Goal: Understand process/instructions: Learn how to perform a task or action

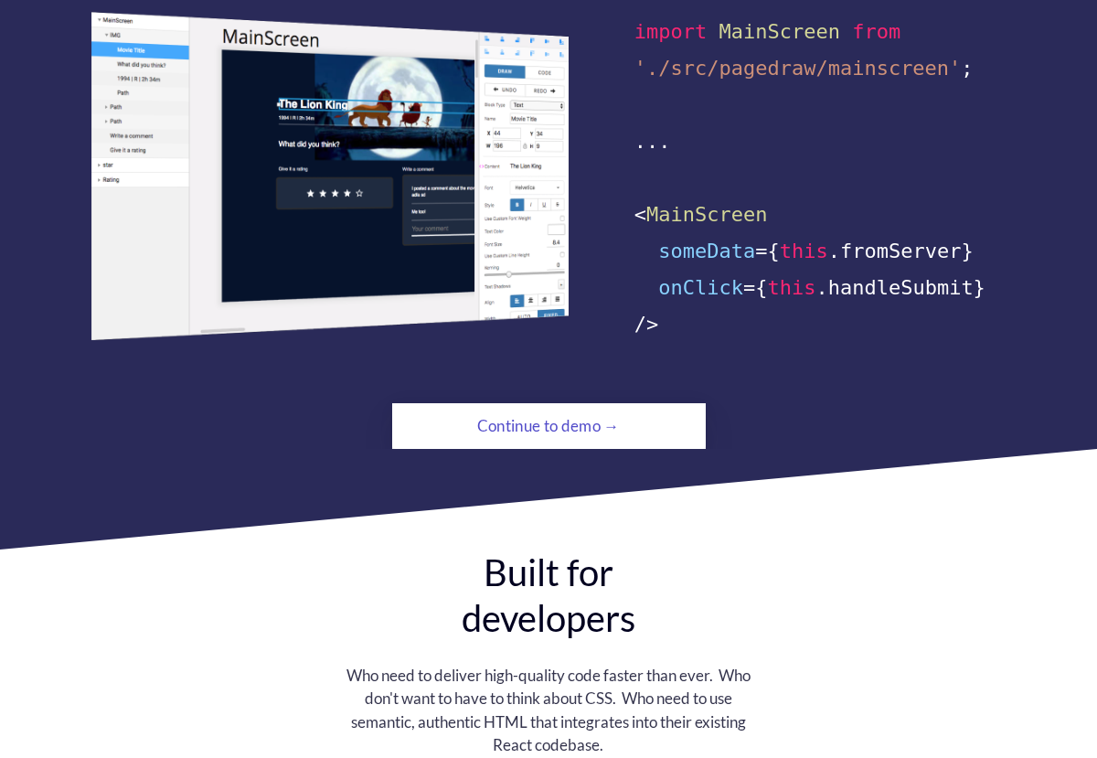
scroll to position [1218, 0]
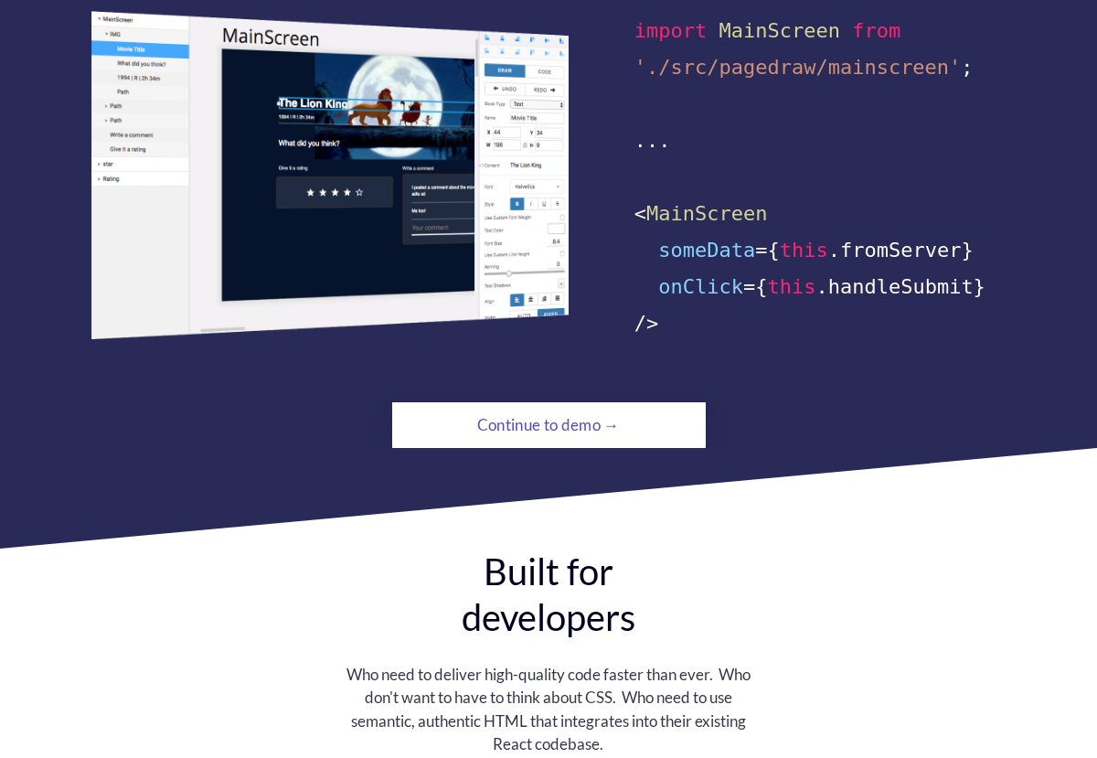
click at [548, 407] on div "Continue to demo →" at bounding box center [549, 425] width 214 height 37
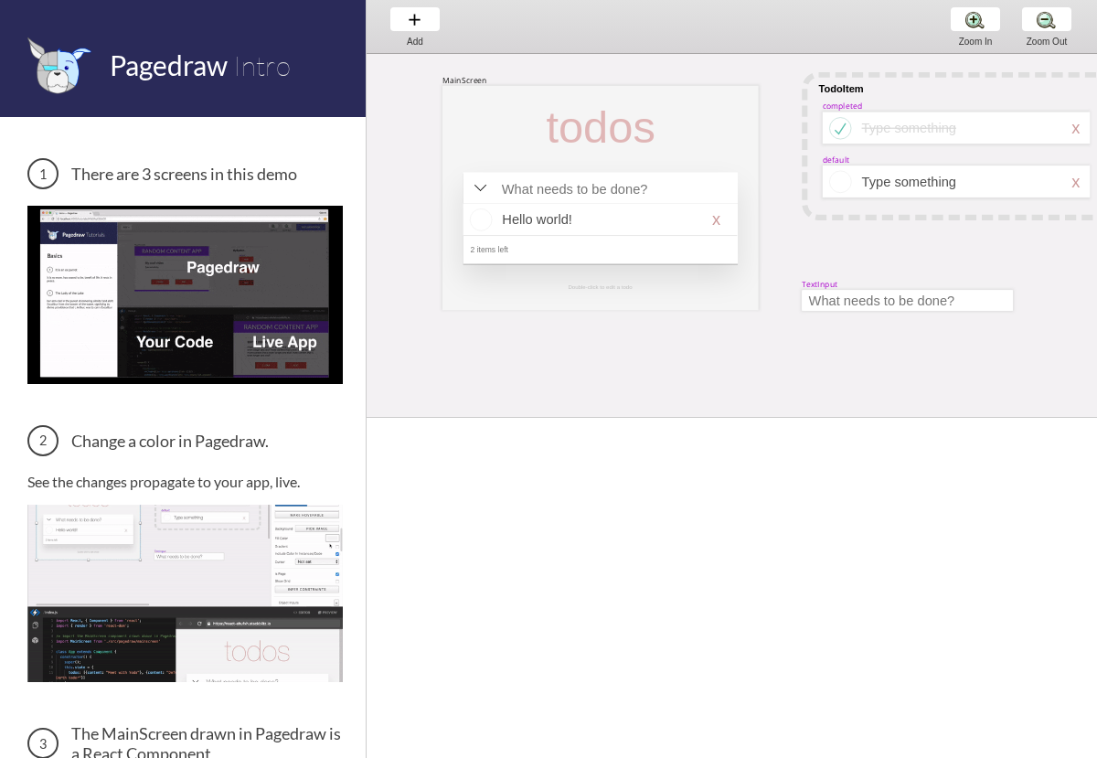
scroll to position [0, 58]
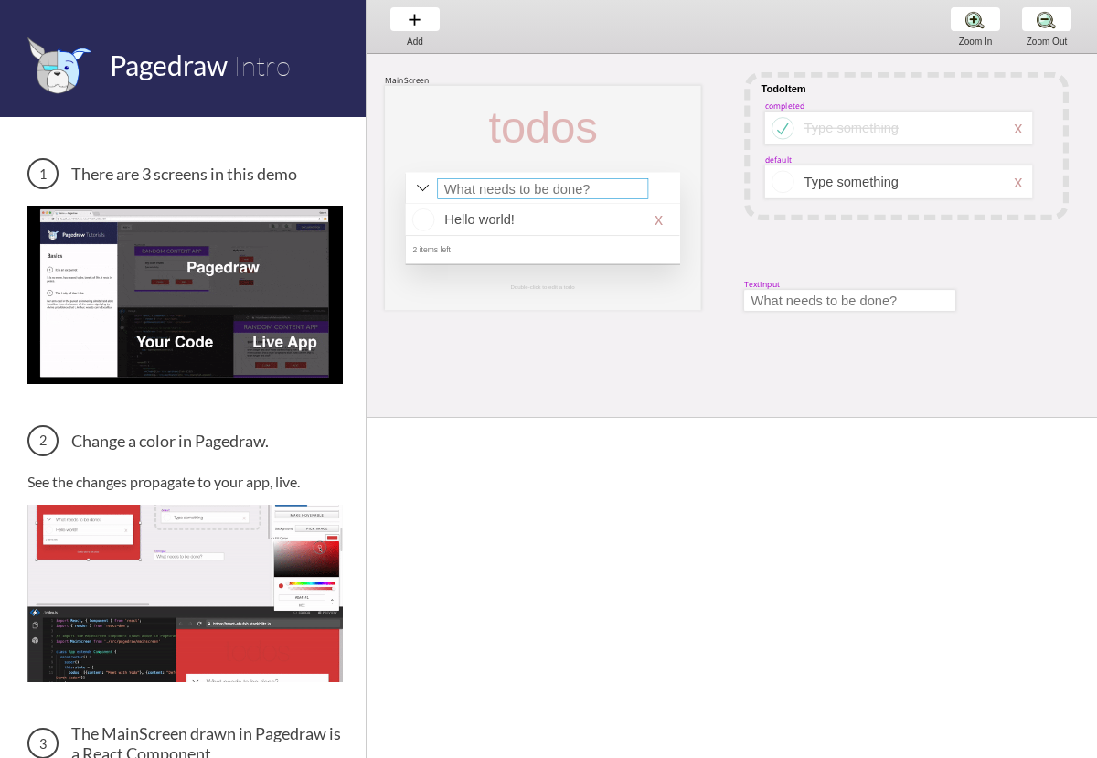
select select "16"
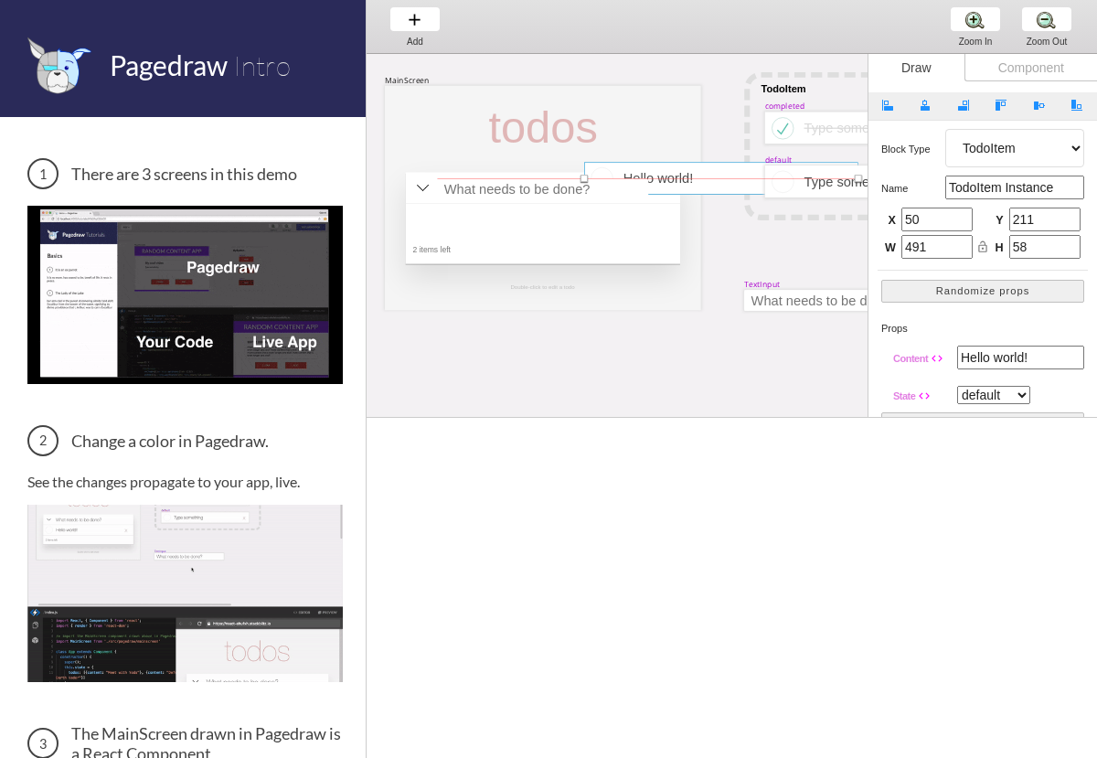
drag, startPoint x: 512, startPoint y: 209, endPoint x: 690, endPoint y: 168, distance: 183.0
click at [690, 168] on div at bounding box center [721, 178] width 274 height 32
type input "0"
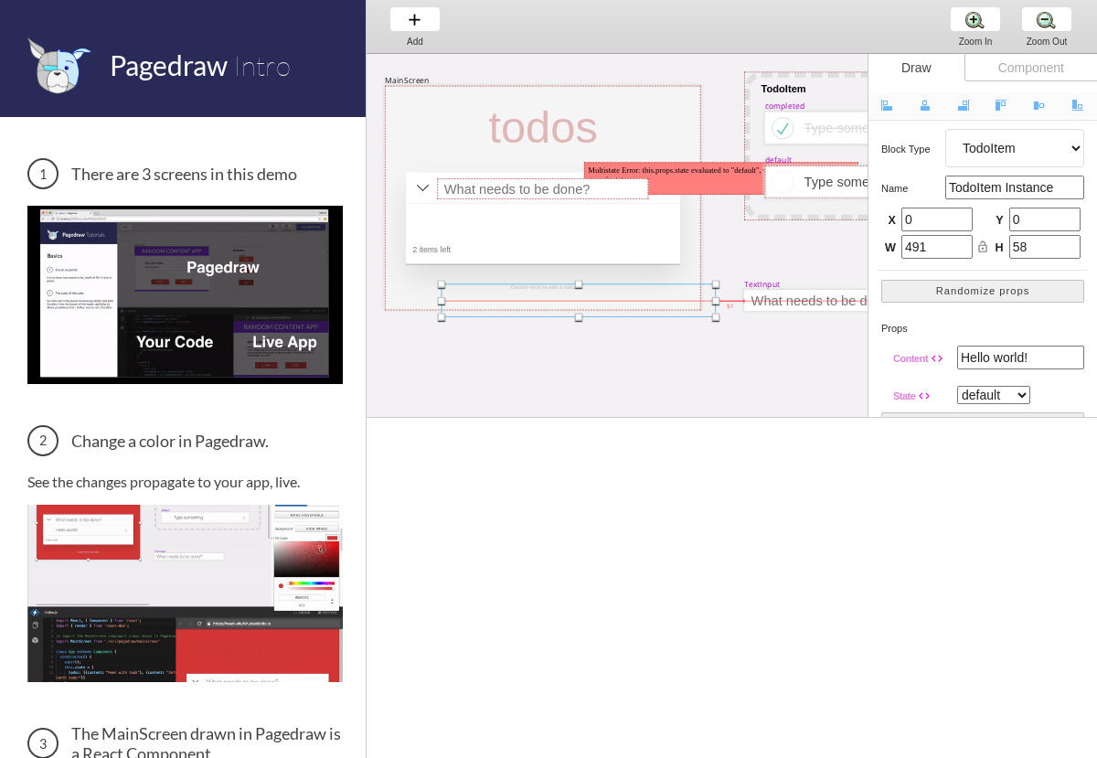
drag, startPoint x: 528, startPoint y: 225, endPoint x: 563, endPoint y: 305, distance: 87.2
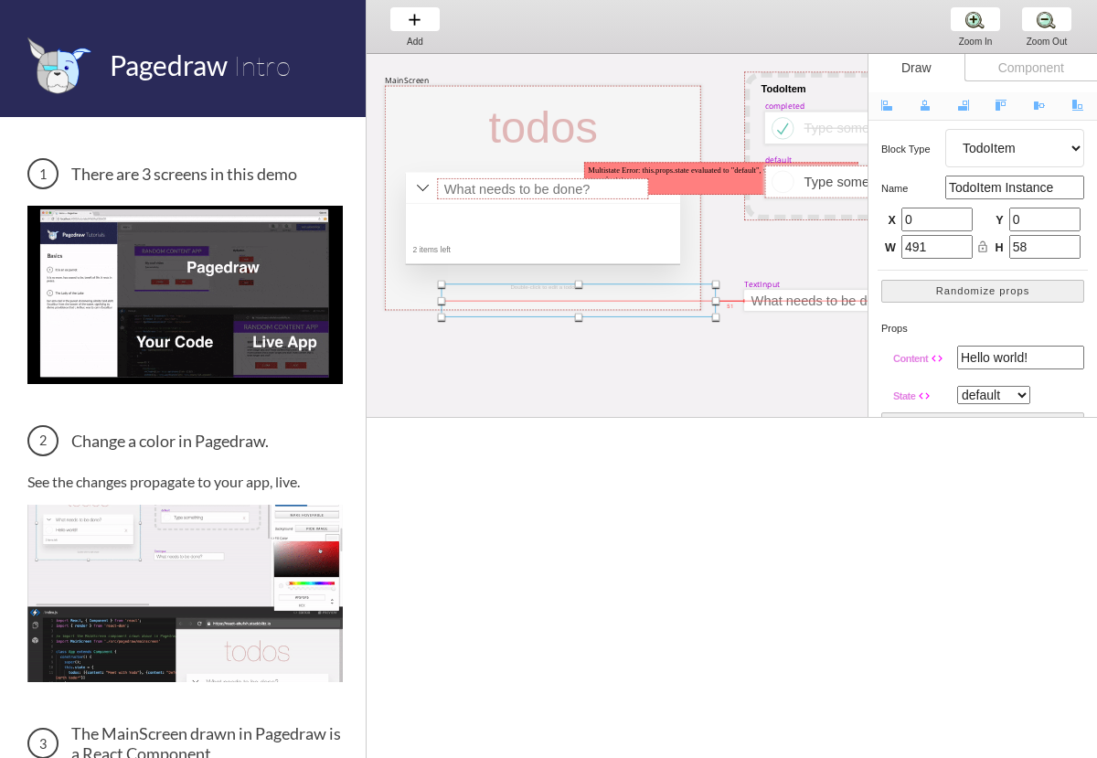
click at [563, 305] on div at bounding box center [579, 300] width 274 height 33
select select "4"
